Goal: Information Seeking & Learning: Learn about a topic

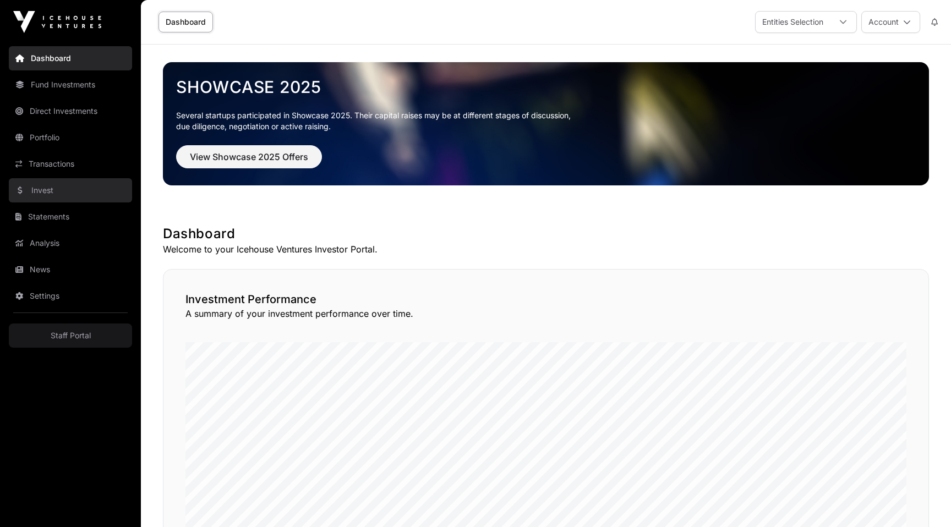
click at [69, 193] on link "Invest" at bounding box center [70, 190] width 123 height 24
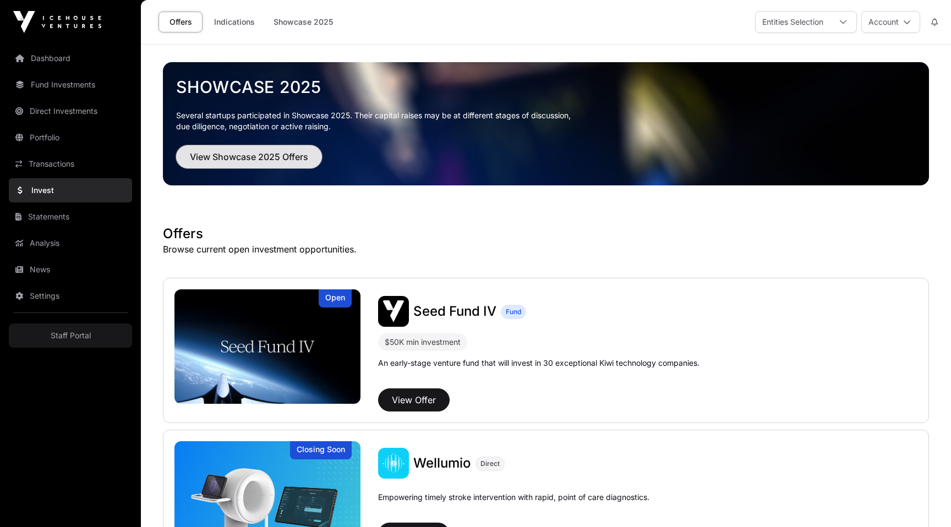
click at [257, 162] on span "View Showcase 2025 Offers" at bounding box center [249, 156] width 118 height 13
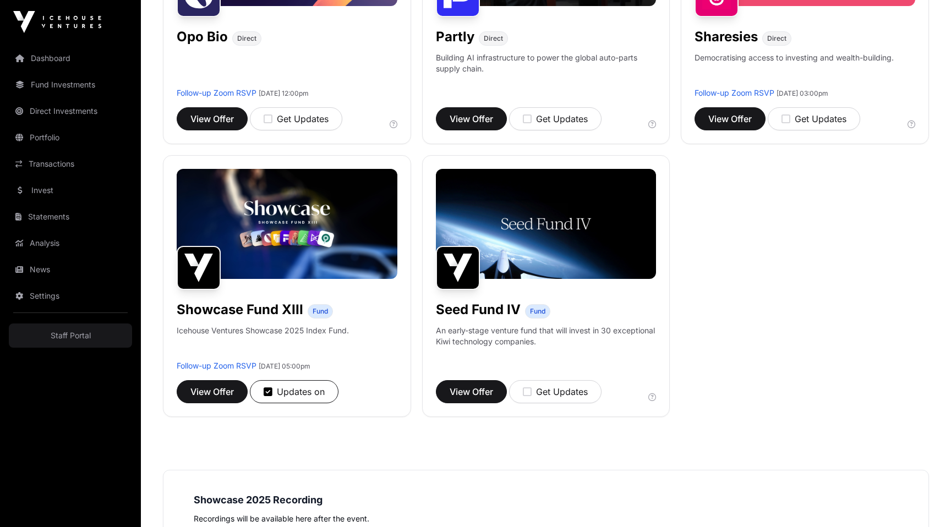
scroll to position [895, 0]
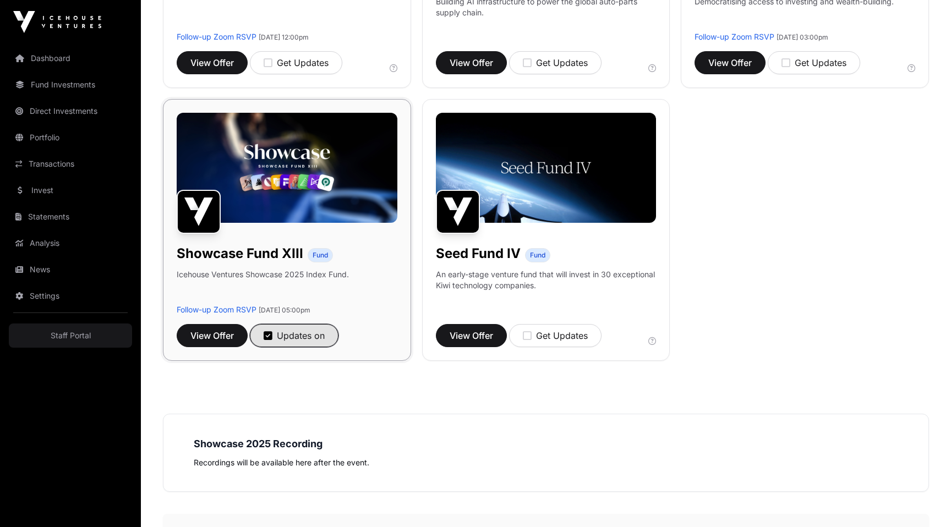
click at [269, 334] on icon "button" at bounding box center [268, 336] width 9 height 10
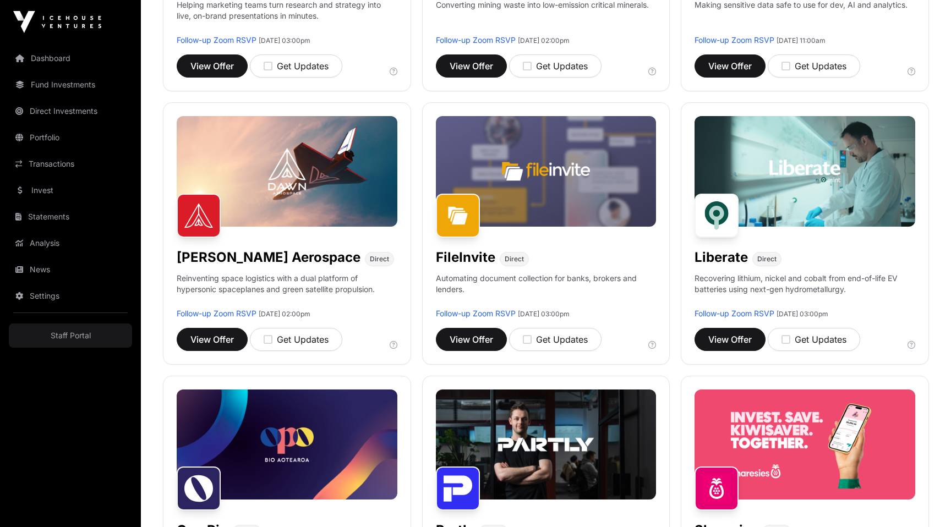
scroll to position [0, 0]
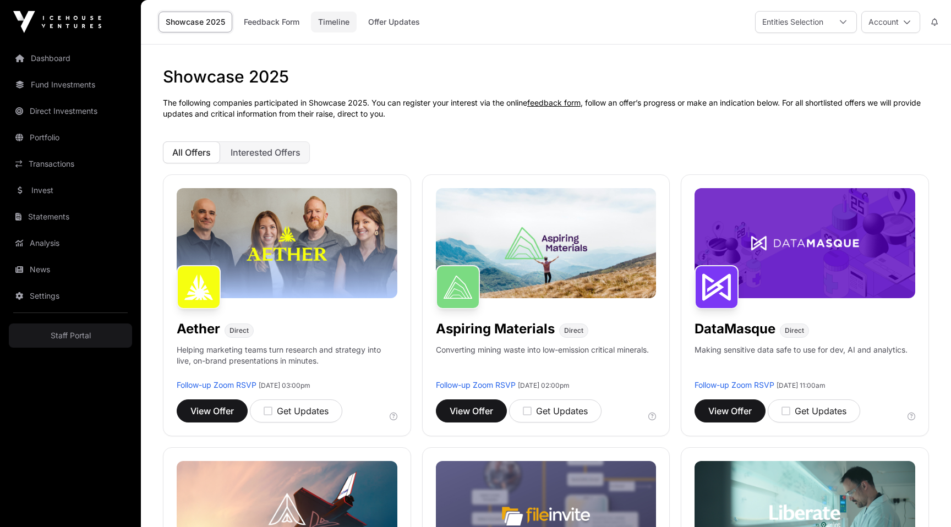
click at [336, 25] on link "Timeline" at bounding box center [334, 22] width 46 height 21
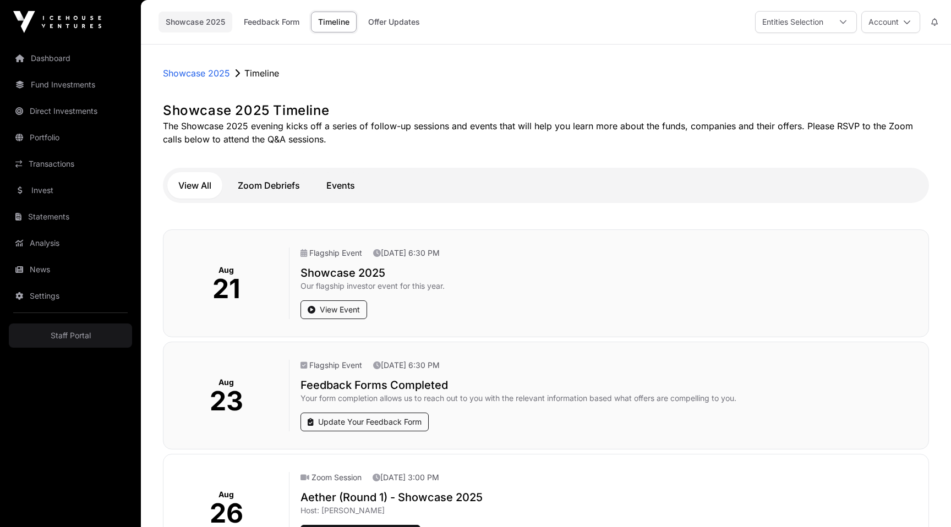
click at [196, 21] on link "Showcase 2025" at bounding box center [196, 22] width 74 height 21
